Goal: Information Seeking & Learning: Find specific page/section

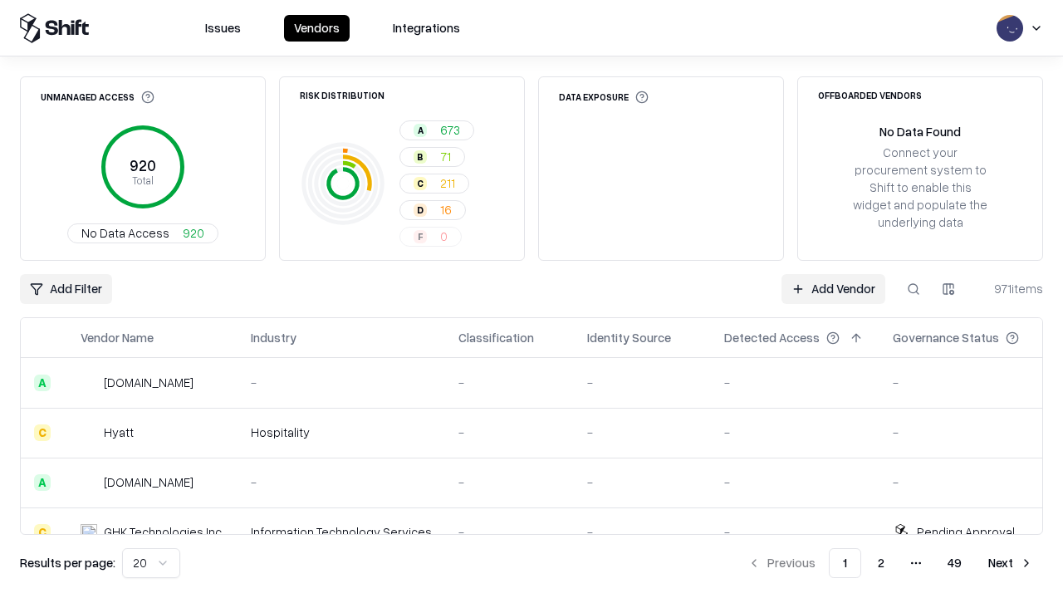
click at [151, 563] on html "Issues Vendors Integrations Unmanaged Access 920 Total No Data Access 920 Risk …" at bounding box center [531, 299] width 1063 height 598
click at [1010, 563] on button "Next" at bounding box center [1010, 563] width 65 height 30
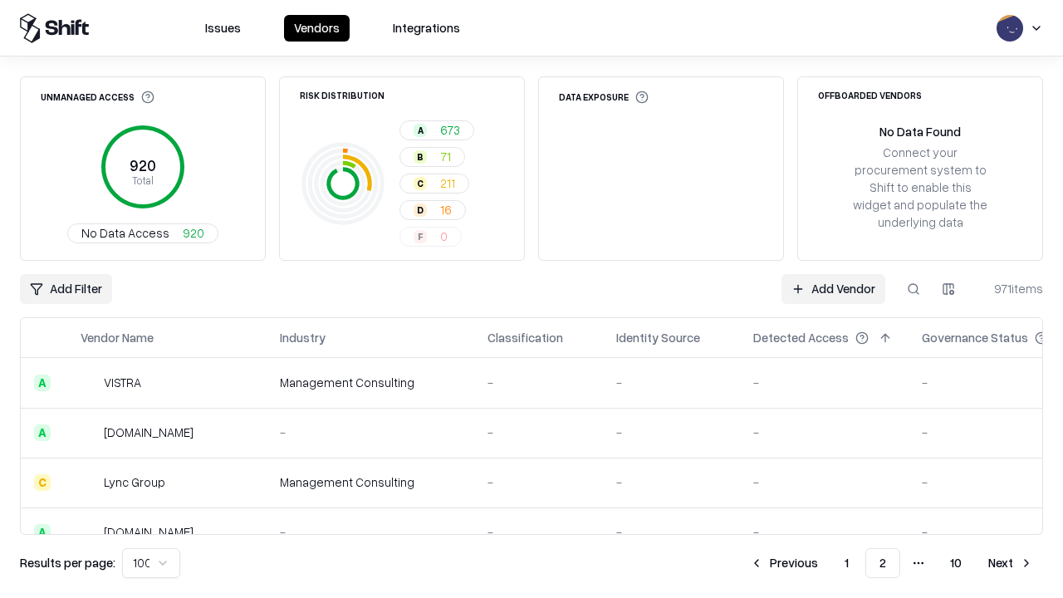
click at [1010, 563] on button "Next" at bounding box center [1010, 563] width 65 height 30
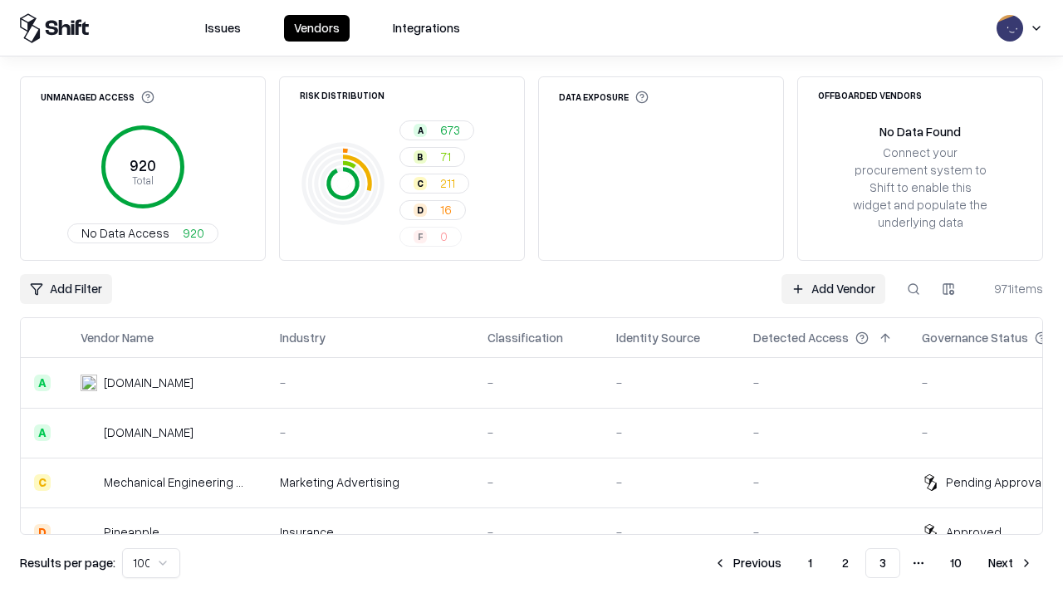
click at [1010, 563] on button "Next" at bounding box center [1010, 563] width 65 height 30
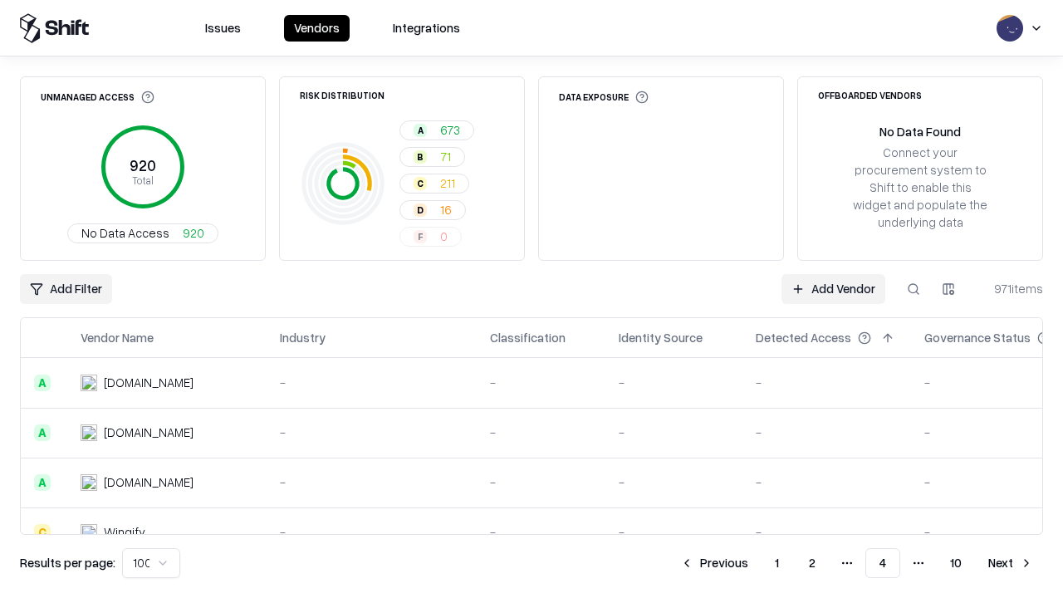
click at [1010, 563] on button "Next" at bounding box center [1010, 563] width 65 height 30
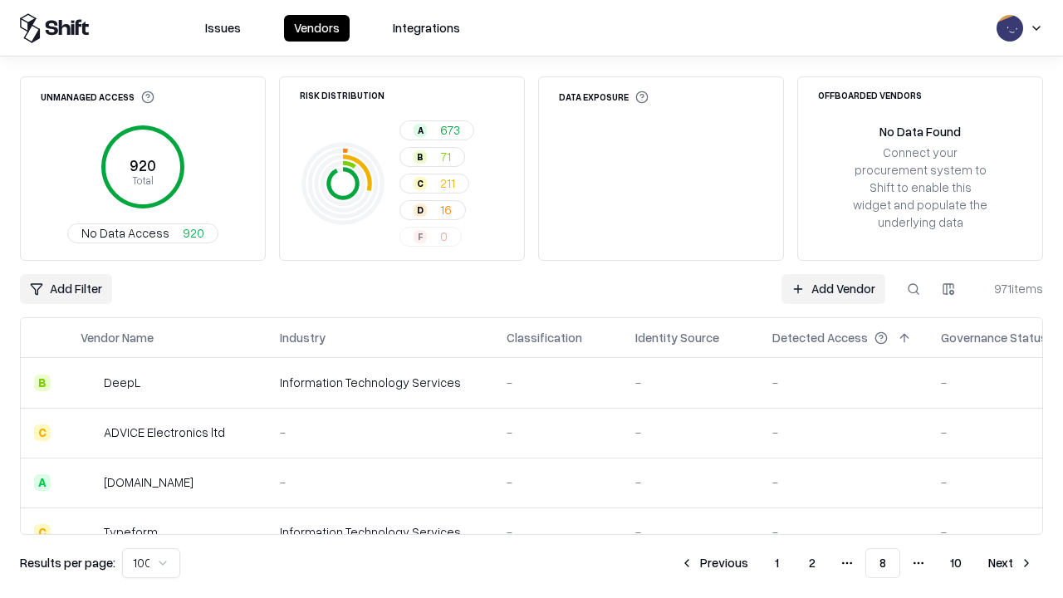
click at [1010, 563] on button "Next" at bounding box center [1010, 563] width 65 height 30
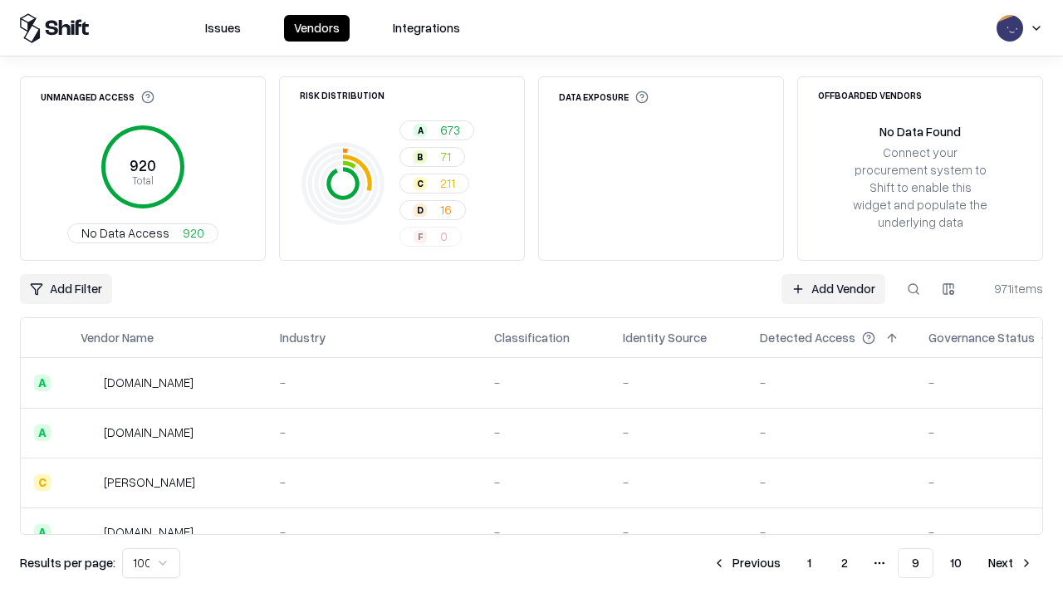
click at [1010, 563] on button "Next" at bounding box center [1010, 563] width 65 height 30
click at [784, 563] on button "Previous" at bounding box center [784, 563] width 88 height 30
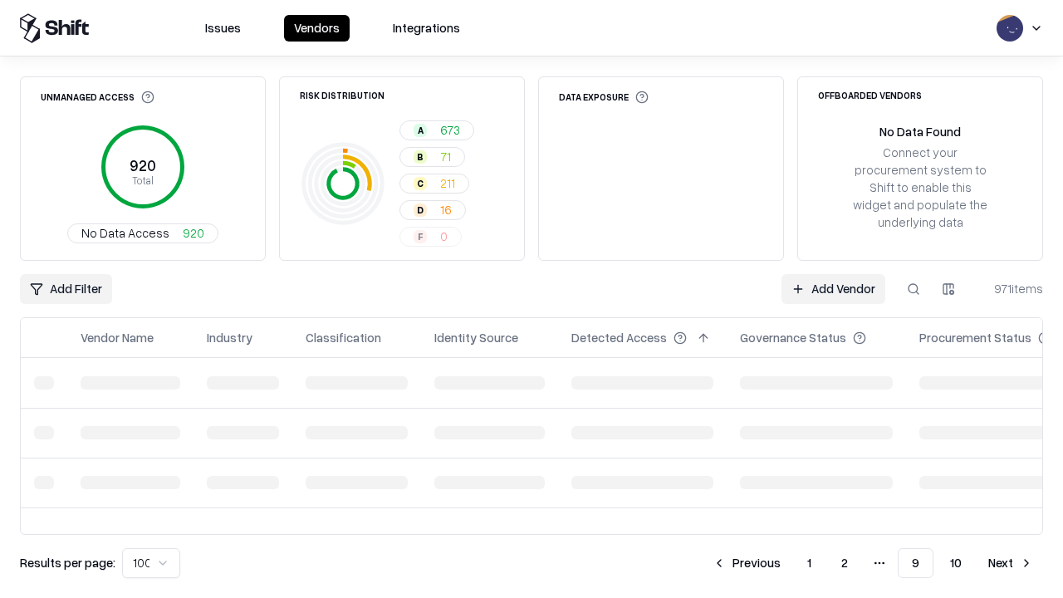
click at [746, 563] on button "Previous" at bounding box center [746, 563] width 88 height 30
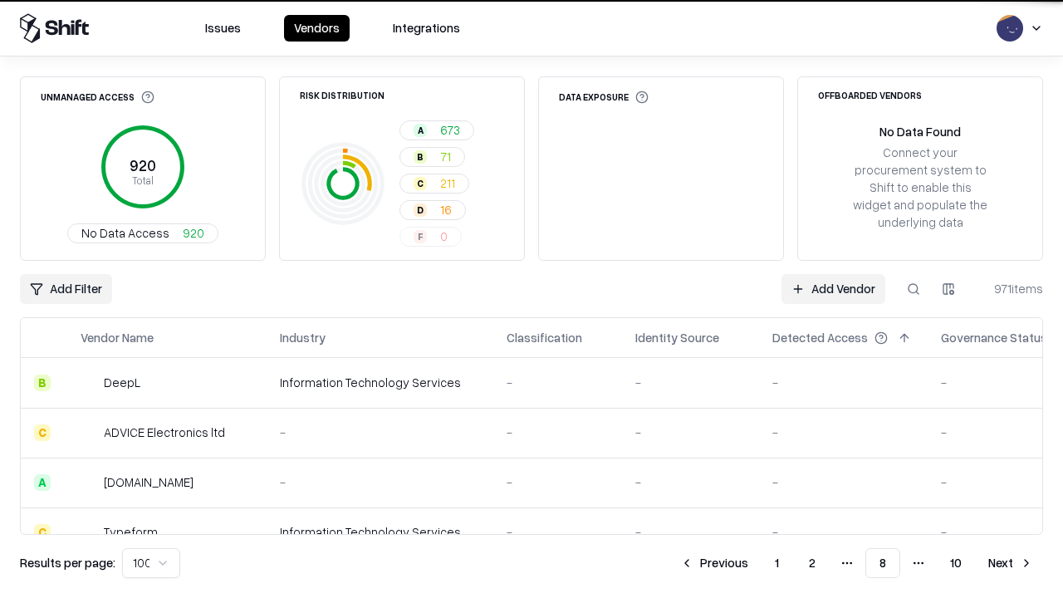
click at [714, 563] on button "Previous" at bounding box center [714, 563] width 88 height 30
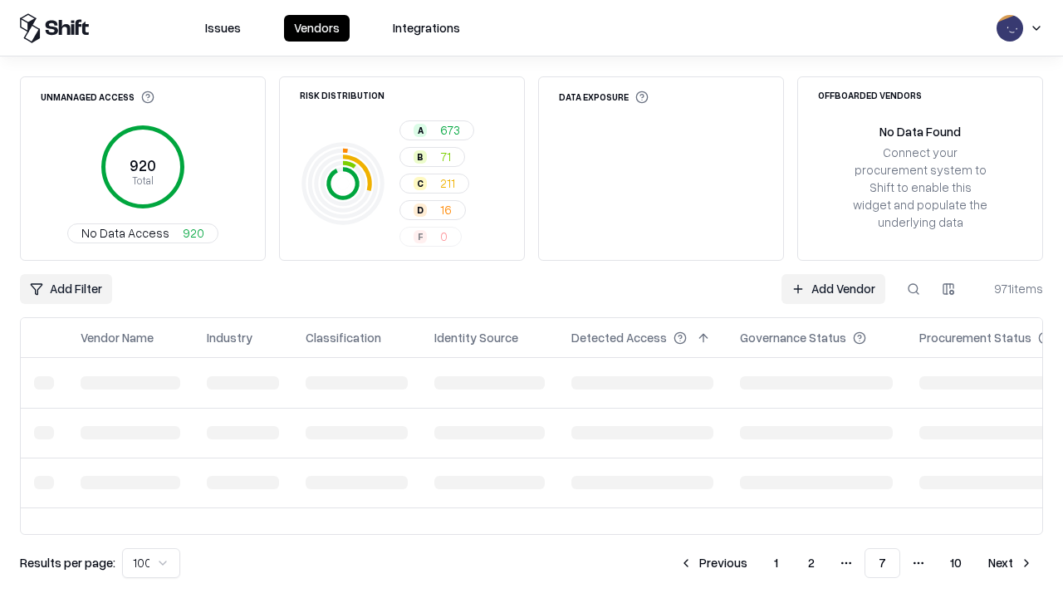
click at [713, 563] on button "Previous" at bounding box center [713, 563] width 88 height 30
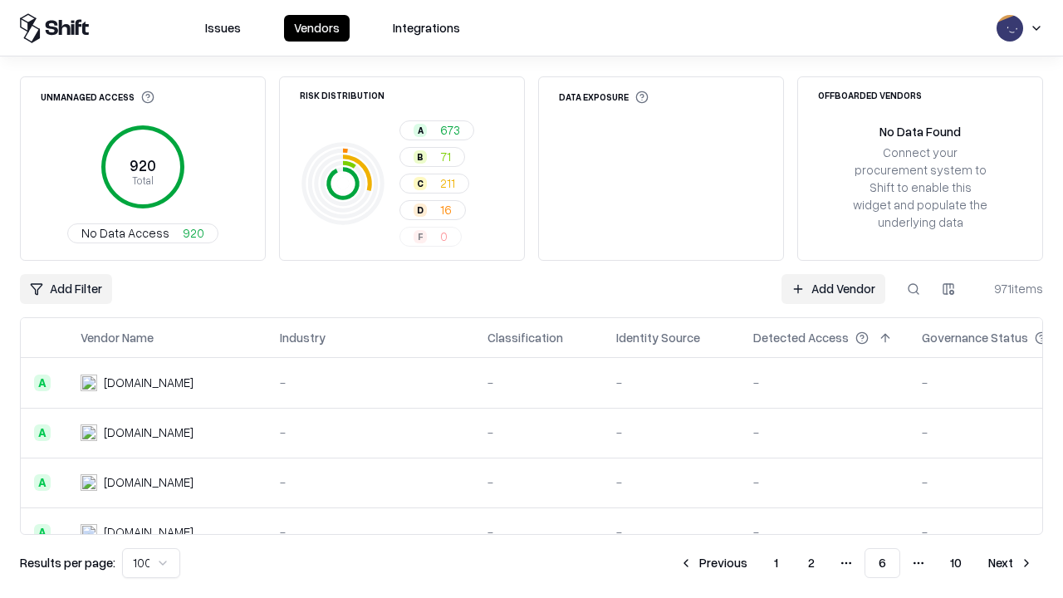
click at [713, 563] on button "Previous" at bounding box center [713, 563] width 88 height 30
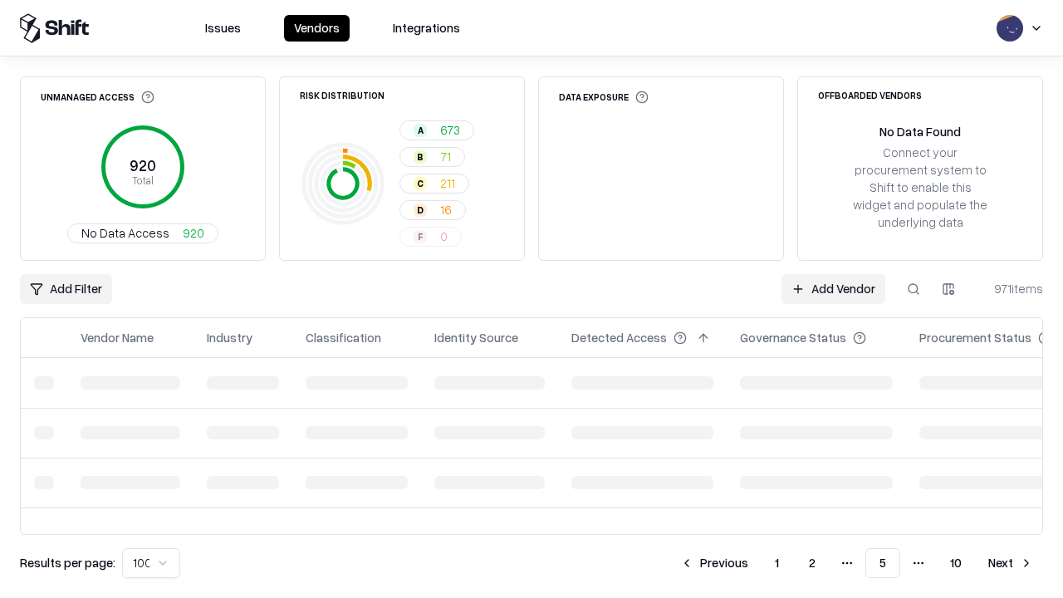
click at [714, 563] on button "Previous" at bounding box center [714, 563] width 88 height 30
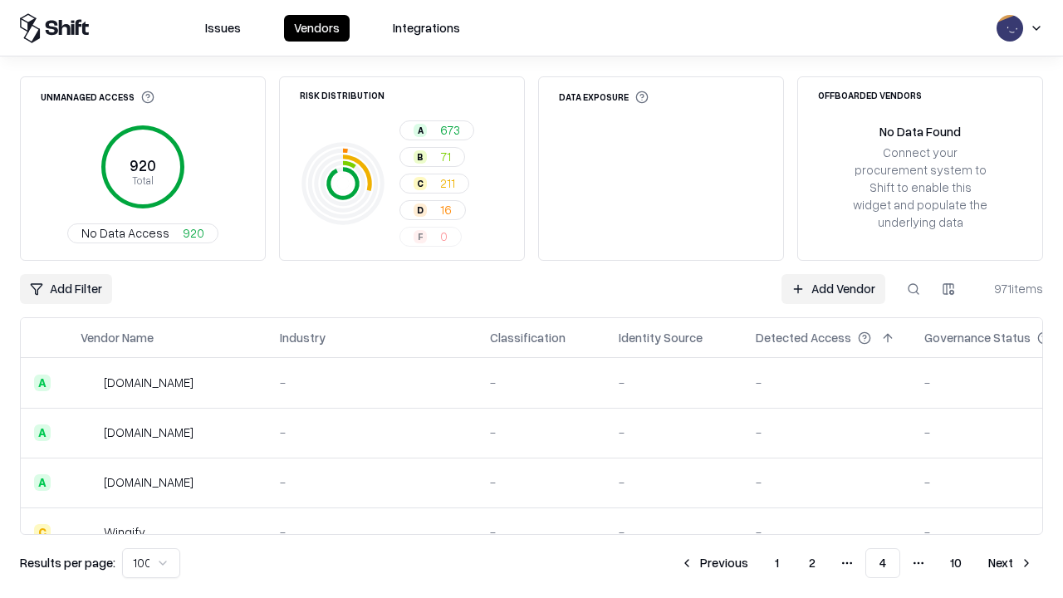
click at [714, 563] on button "Previous" at bounding box center [714, 563] width 88 height 30
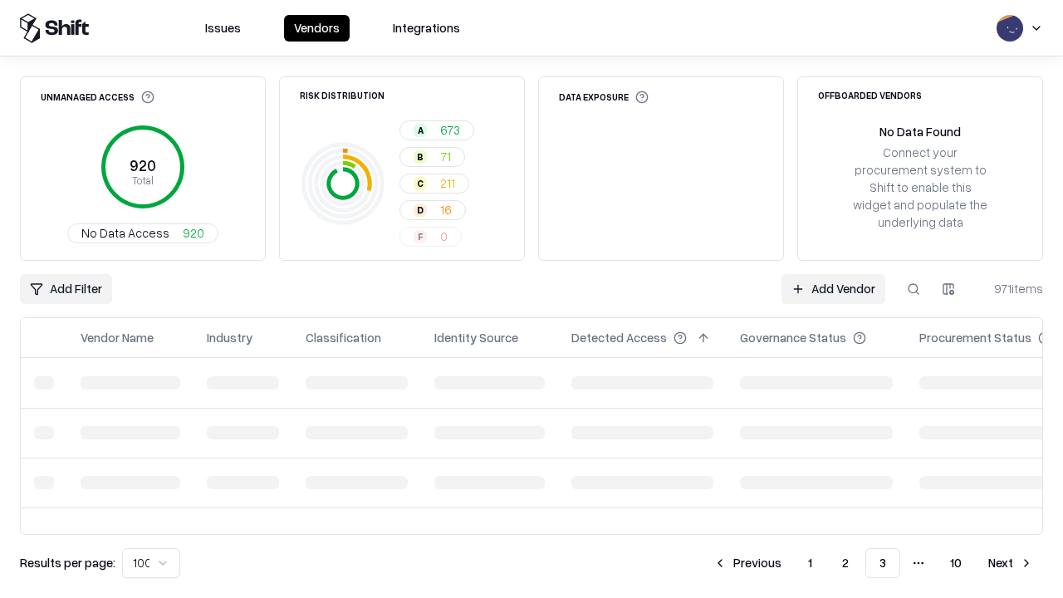
click at [747, 563] on button "Previous" at bounding box center [747, 563] width 88 height 30
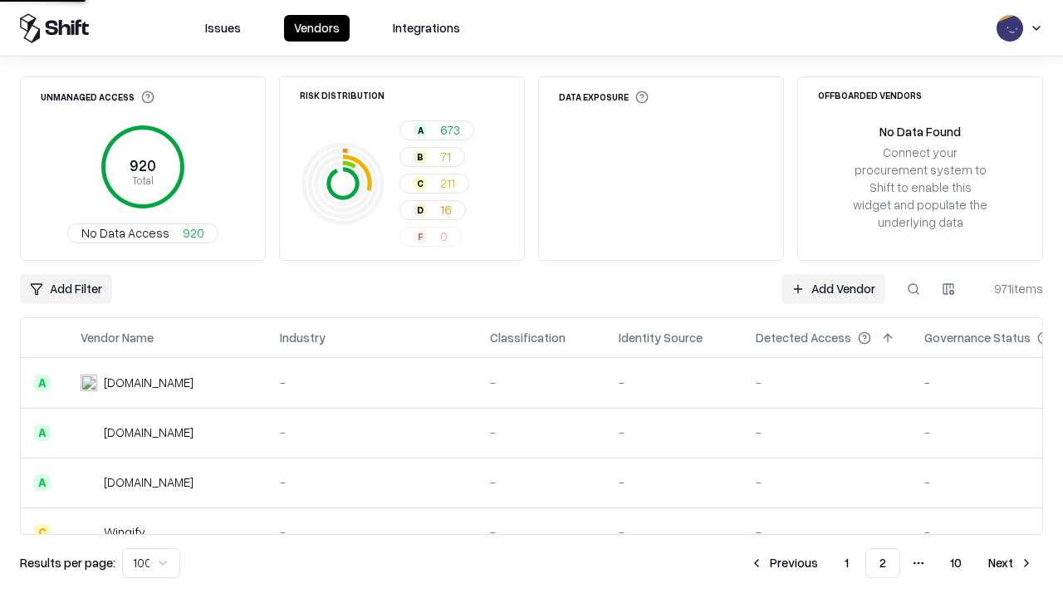
click at [784, 563] on button "Previous" at bounding box center [784, 563] width 88 height 30
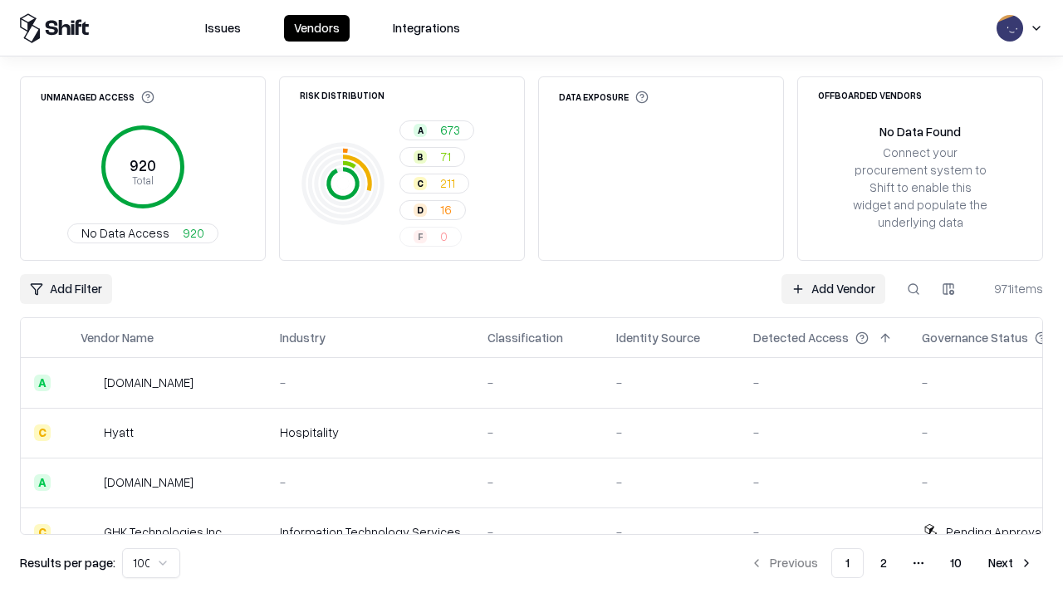
click at [151, 563] on html "Issues Vendors Integrations Unmanaged Access 920 Total No Data Access 920 Risk …" at bounding box center [531, 299] width 1063 height 598
click at [913, 289] on button at bounding box center [913, 289] width 30 height 30
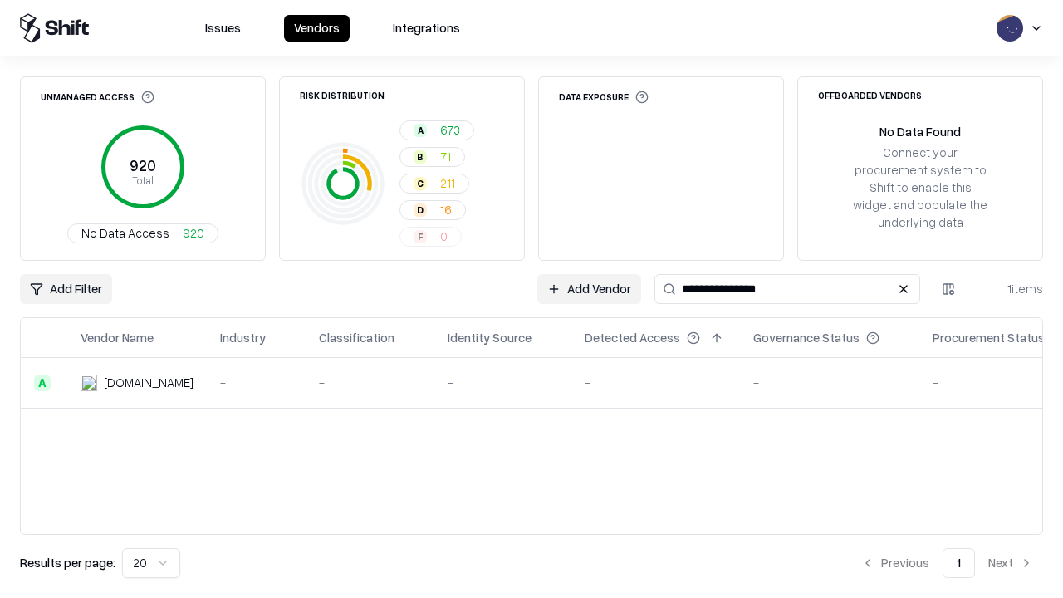
type input "**********"
click at [903, 289] on button at bounding box center [903, 289] width 20 height 20
click at [913, 289] on button at bounding box center [913, 289] width 30 height 30
type input "**********"
click at [903, 289] on button at bounding box center [903, 289] width 20 height 20
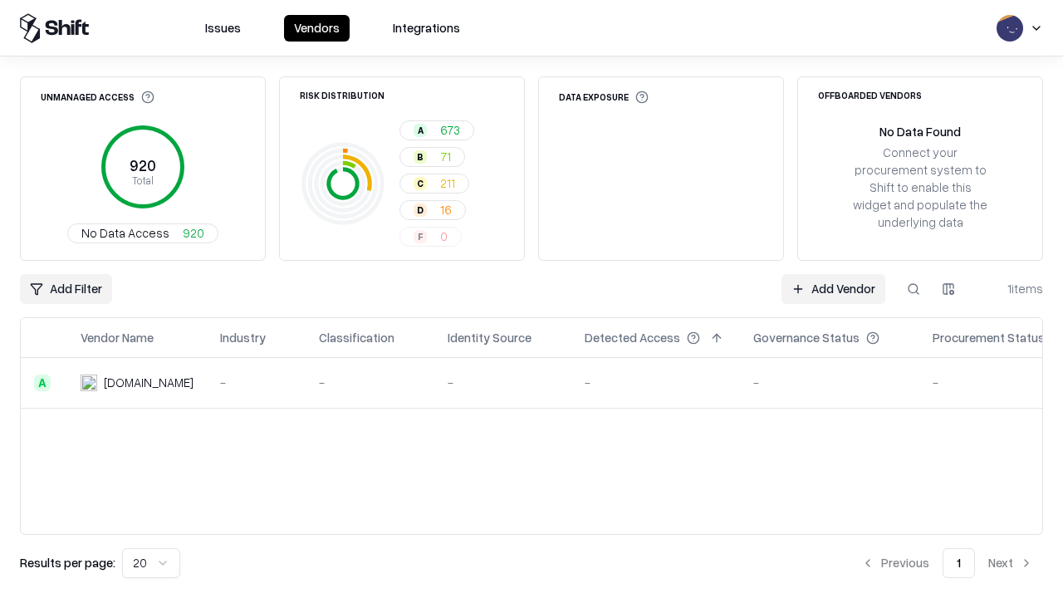
click at [913, 289] on button at bounding box center [913, 289] width 30 height 30
type input "*********"
